Goal: Go to known website: Go to known website

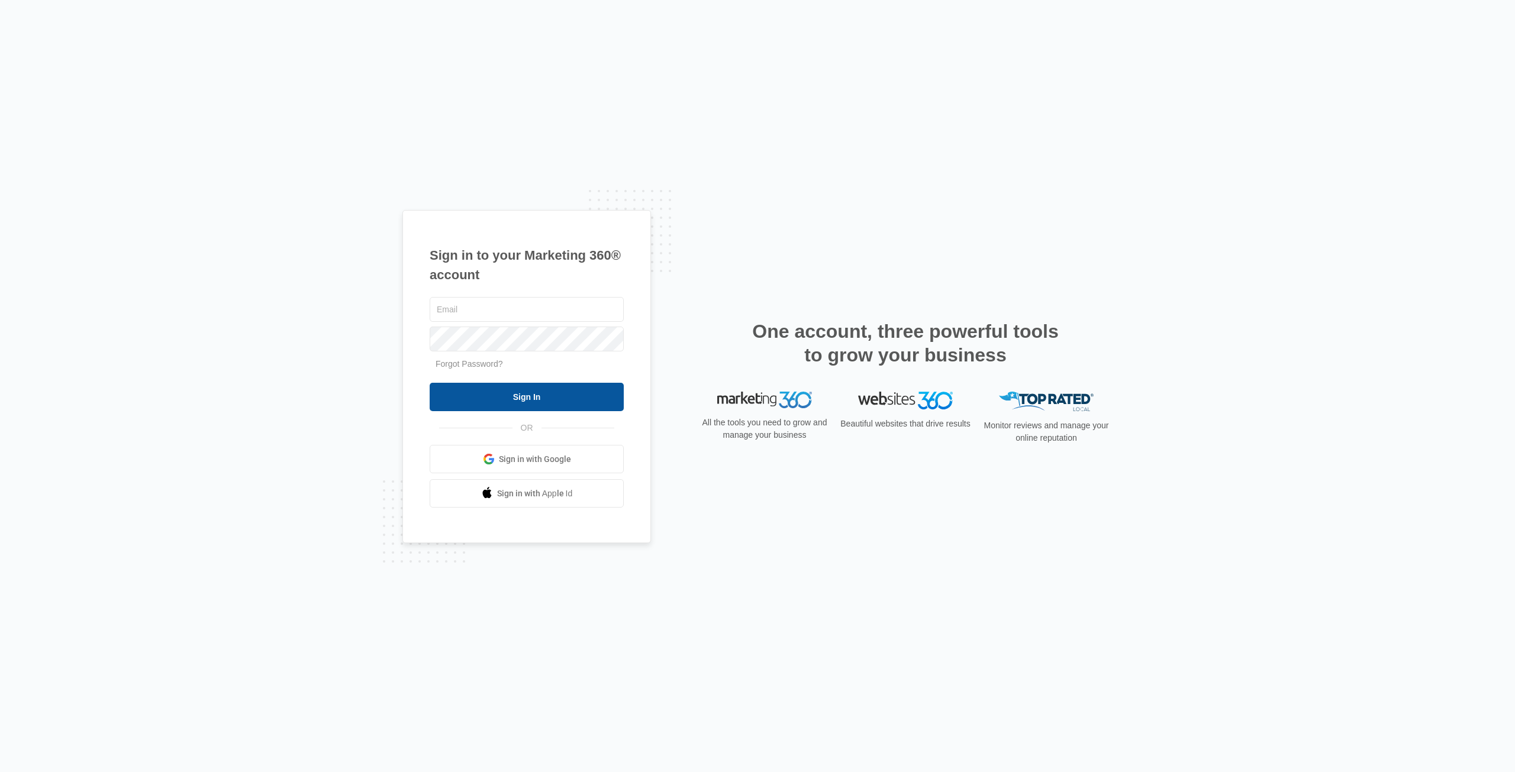
type input "[PERSON_NAME][EMAIL_ADDRESS][DOMAIN_NAME]"
click at [488, 398] on input "Sign In" at bounding box center [527, 397] width 194 height 28
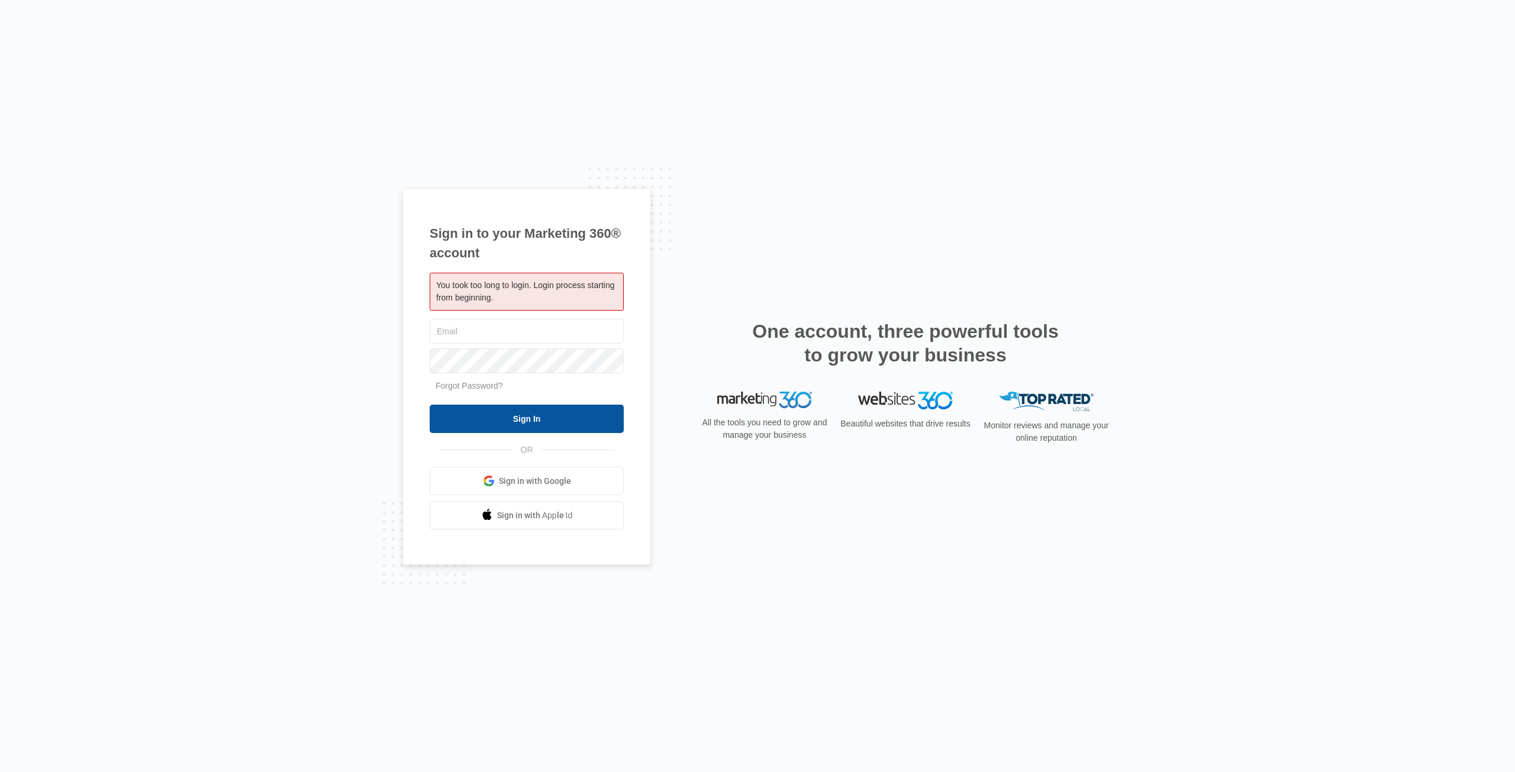
type input "[PERSON_NAME][EMAIL_ADDRESS][DOMAIN_NAME]"
click at [501, 415] on input "Sign In" at bounding box center [527, 419] width 194 height 28
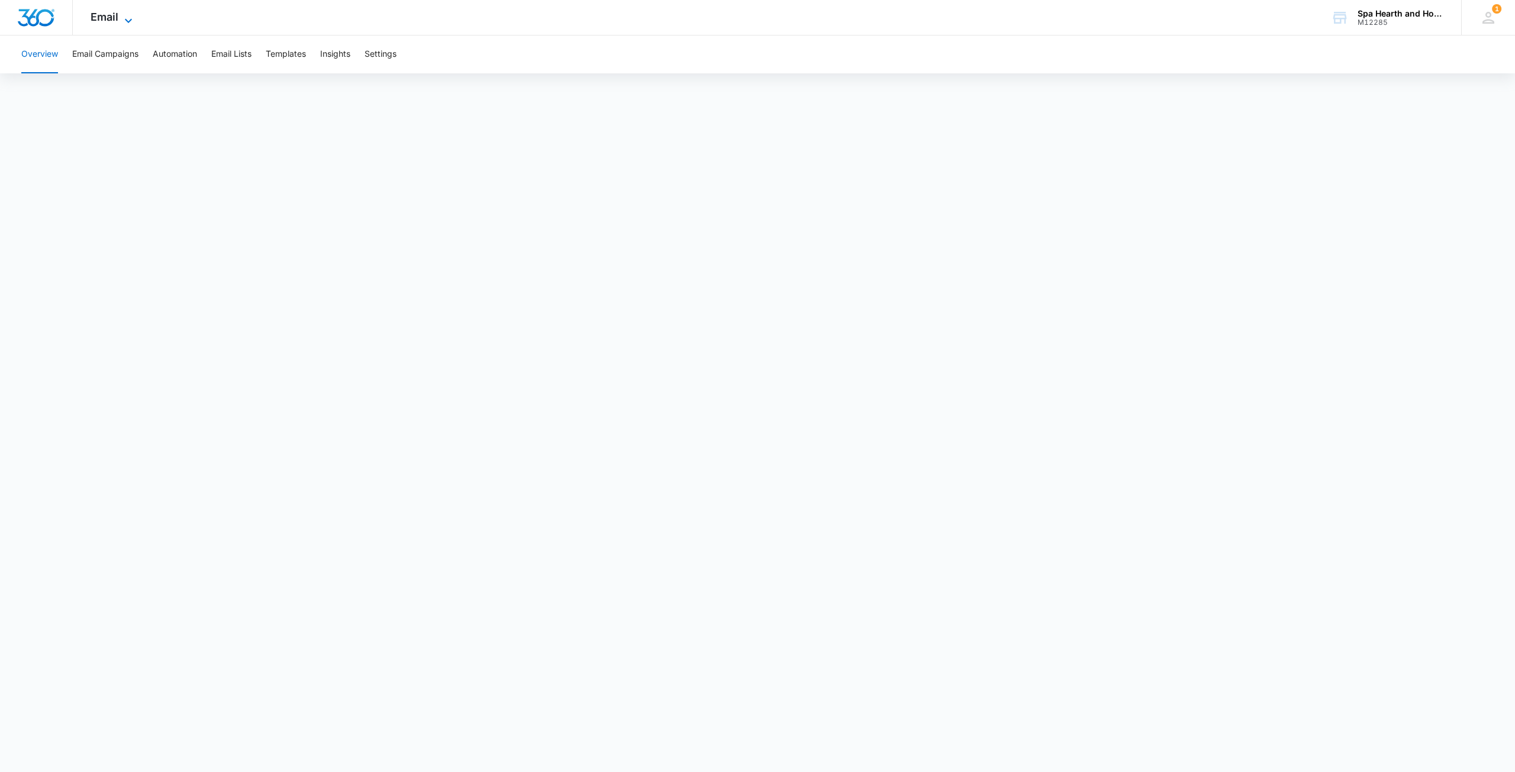
click at [105, 16] on span "Email" at bounding box center [105, 17] width 28 height 12
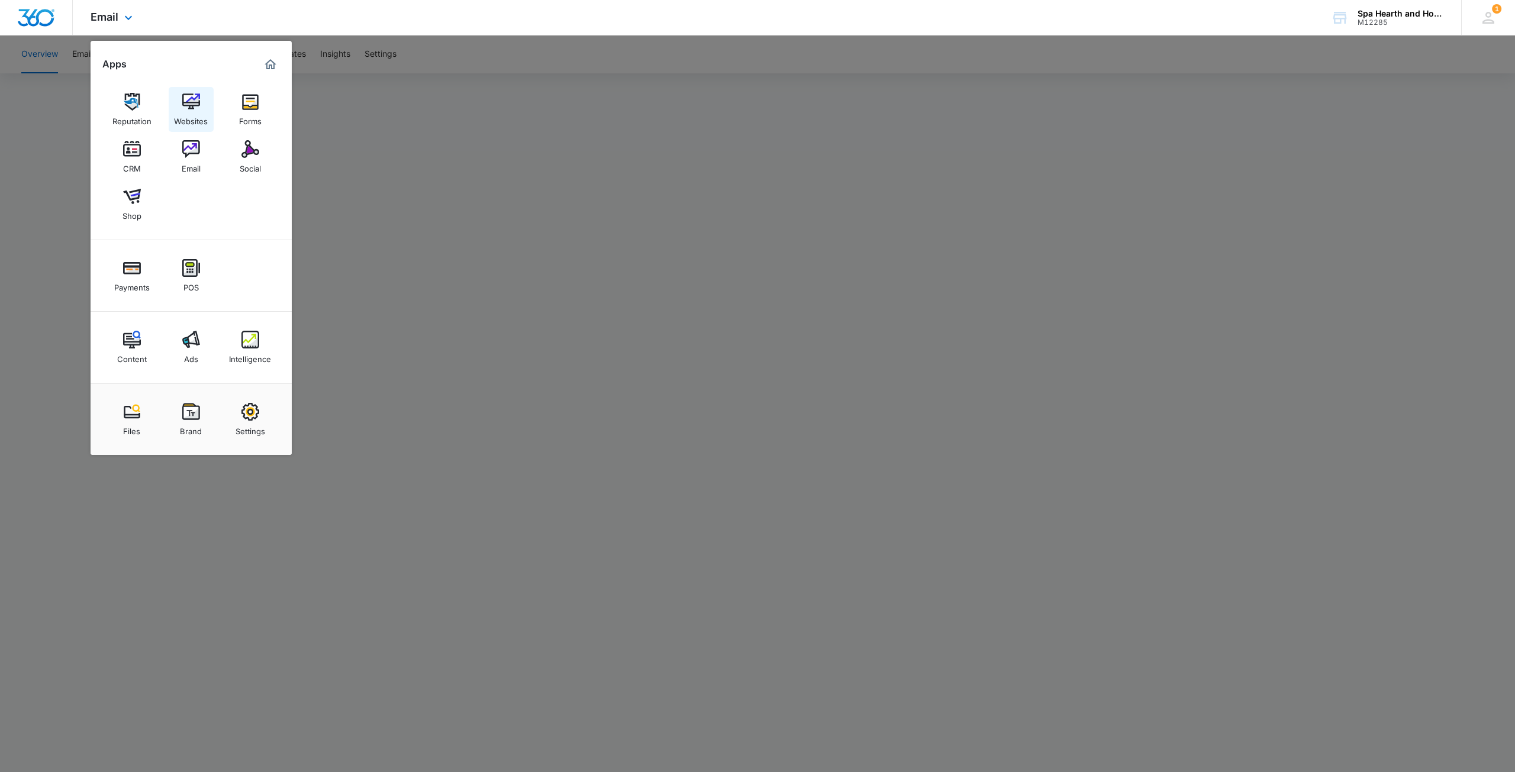
click at [196, 106] on img at bounding box center [191, 102] width 18 height 18
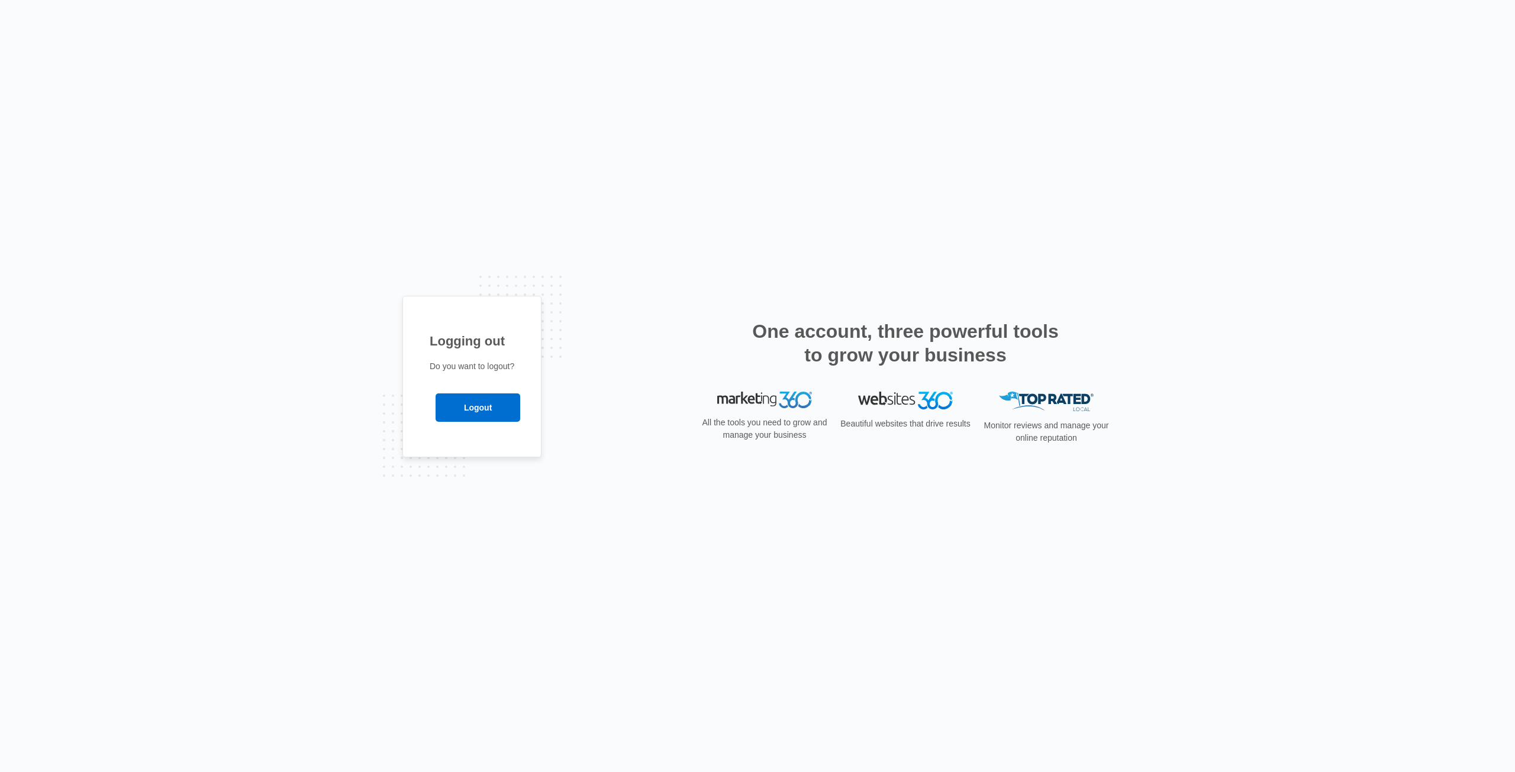
click at [589, 398] on div "Logging out Do you want to logout? Logout" at bounding box center [757, 386] width 710 height 181
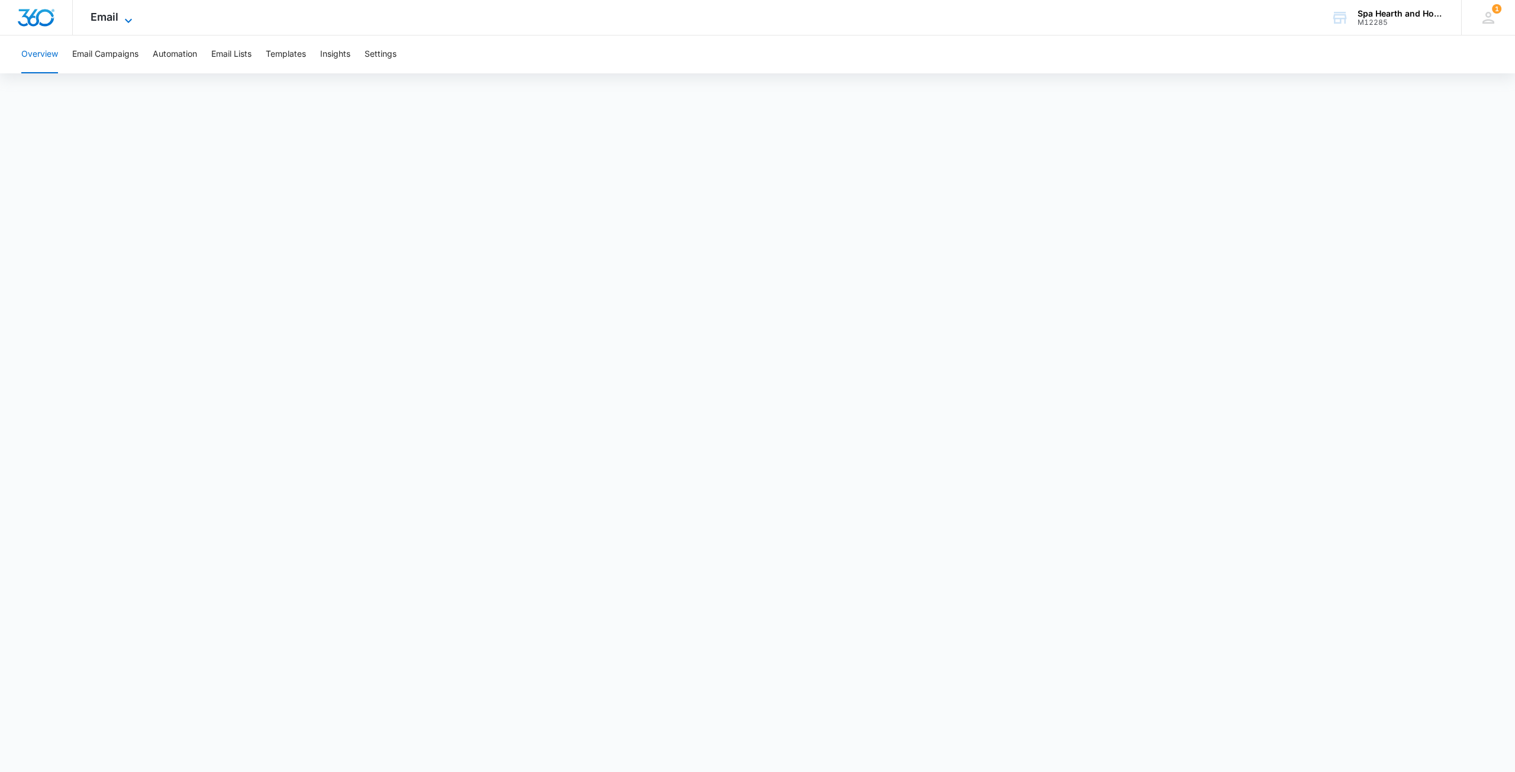
click at [111, 17] on span "Email" at bounding box center [105, 17] width 28 height 12
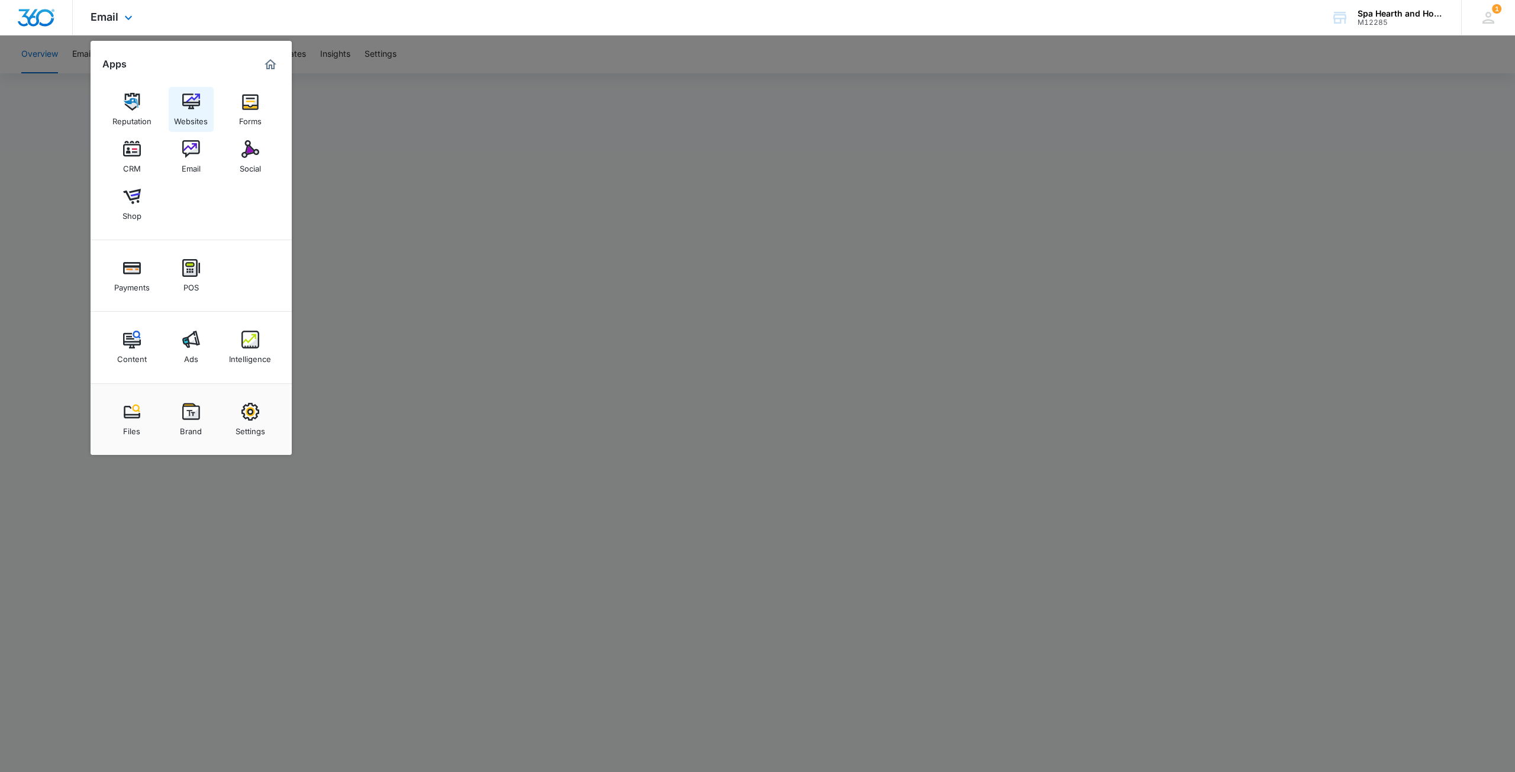
click at [200, 111] on div "Websites" at bounding box center [191, 118] width 34 height 15
